Goal: Information Seeking & Learning: Learn about a topic

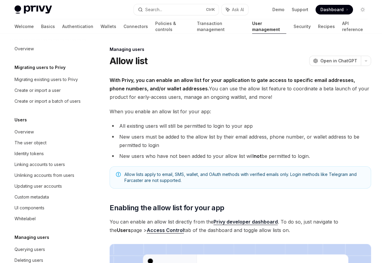
scroll to position [85, 0]
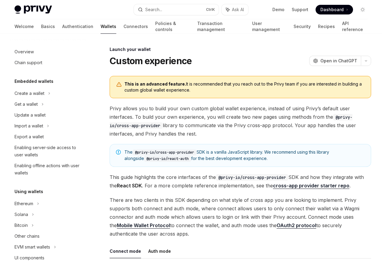
scroll to position [276, 0]
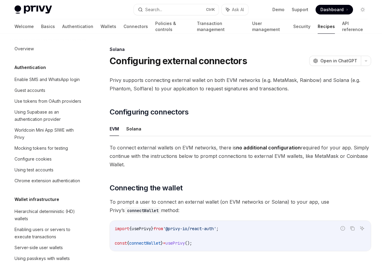
scroll to position [966, 0]
